Goal: Task Accomplishment & Management: Complete application form

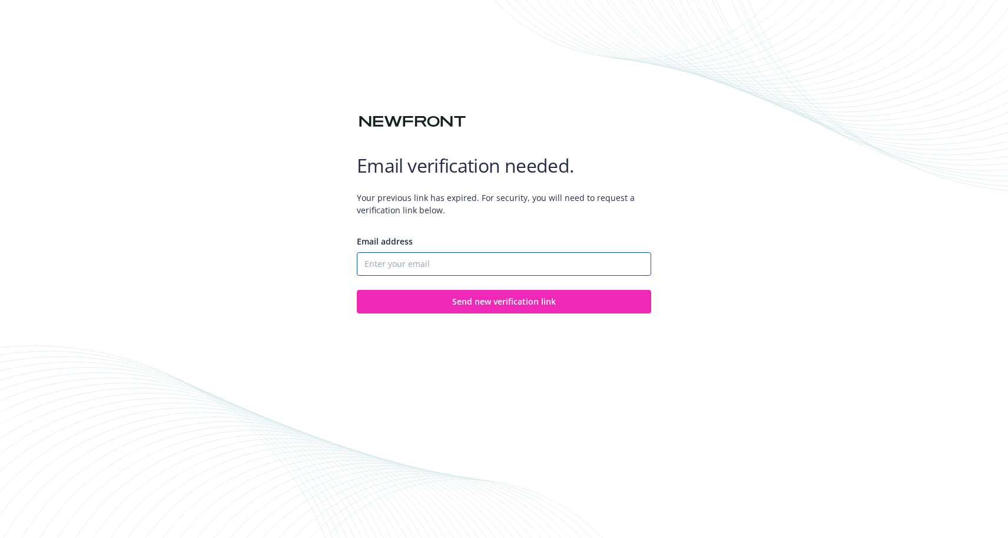
type input "[PERSON_NAME][EMAIL_ADDRESS][PERSON_NAME][DOMAIN_NAME]"
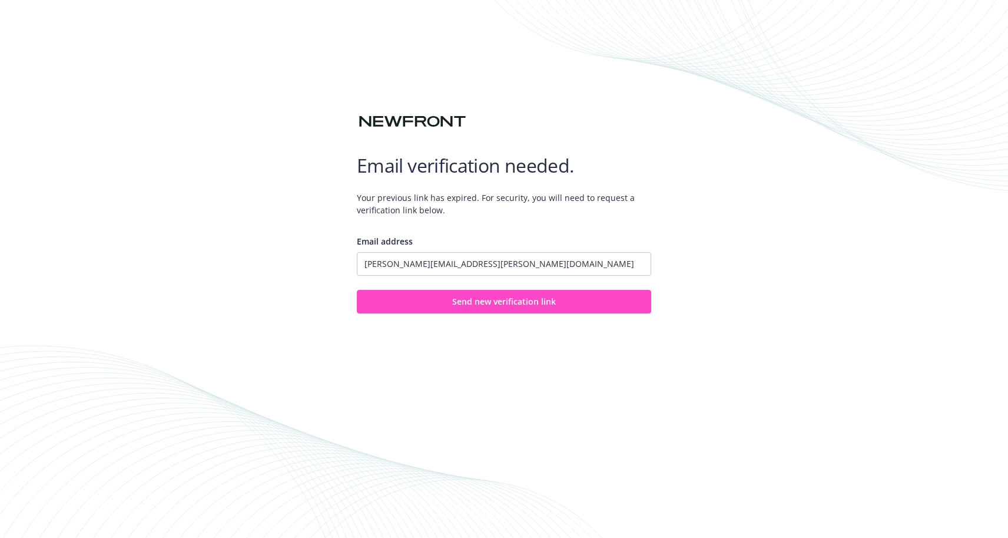
click at [438, 300] on button "Send new verification link" at bounding box center [504, 302] width 294 height 24
